Goal: Information Seeking & Learning: Learn about a topic

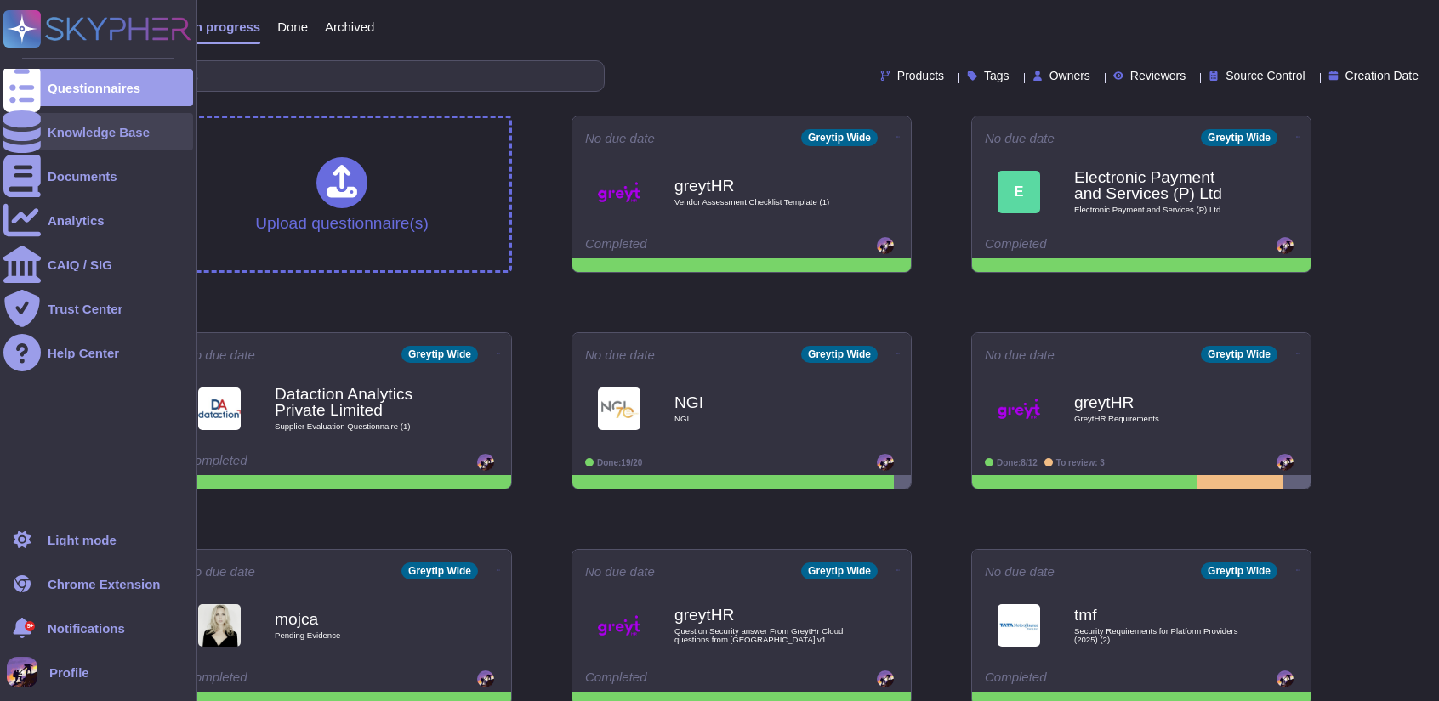
click at [14, 141] on div at bounding box center [21, 131] width 37 height 37
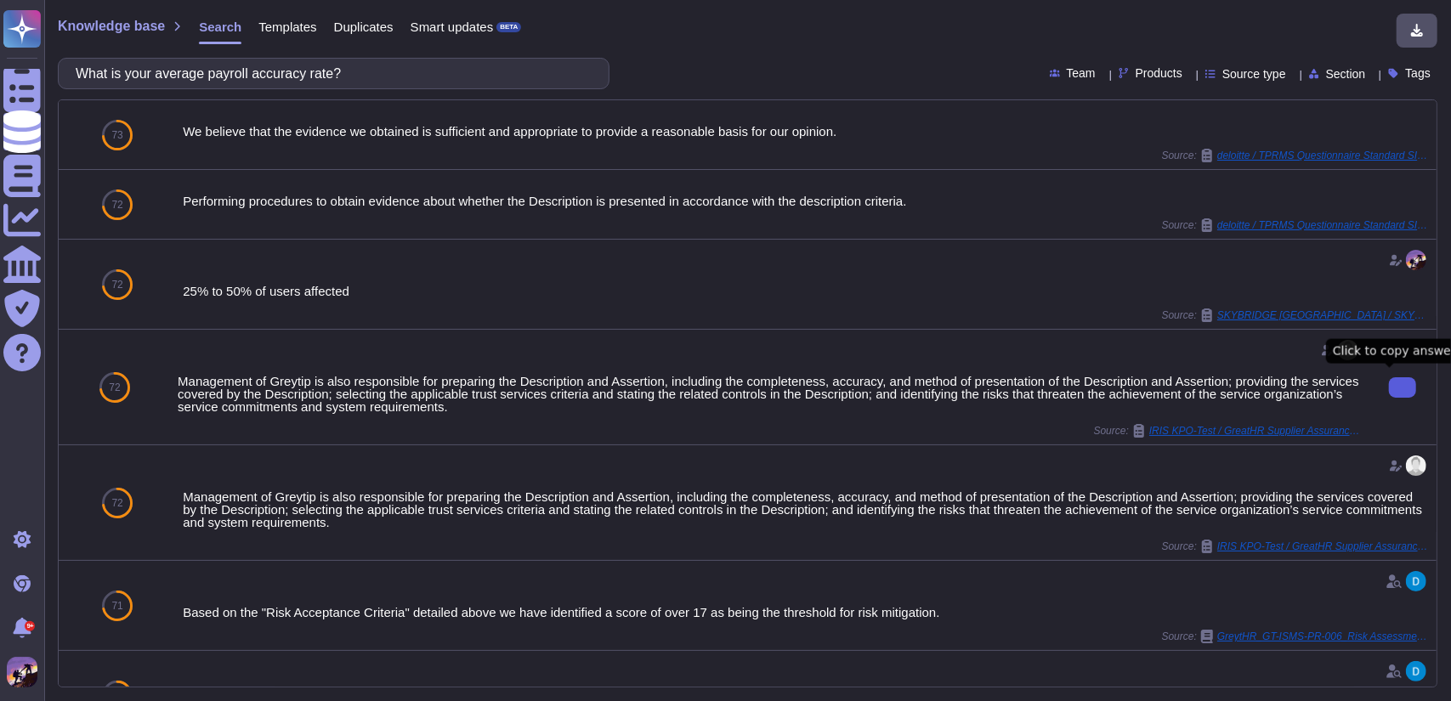
click at [1389, 386] on button at bounding box center [1402, 387] width 27 height 20
click at [464, 83] on input "What is your average payroll accuracy rate?" at bounding box center [329, 74] width 525 height 30
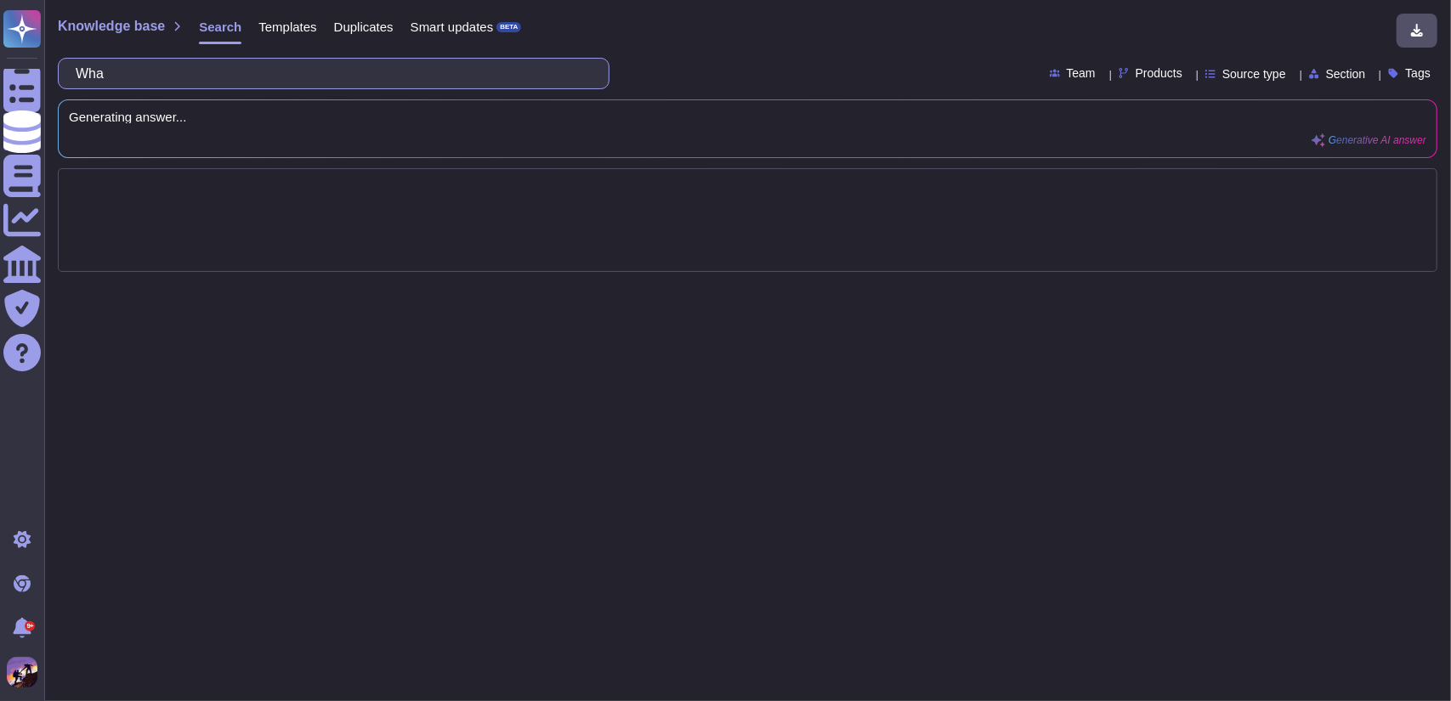
type input "Wh"
type input "payroll accuracy"
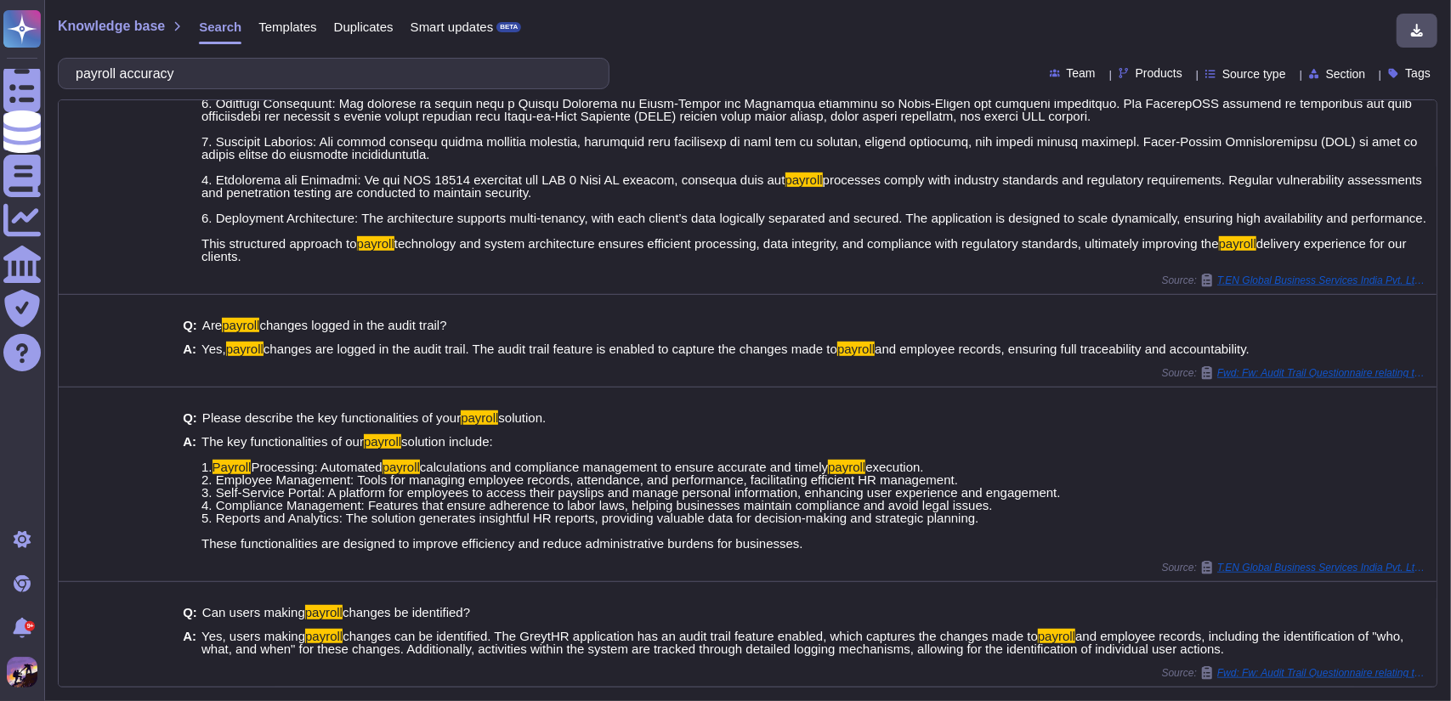
scroll to position [604, 0]
